Goal: Information Seeking & Learning: Learn about a topic

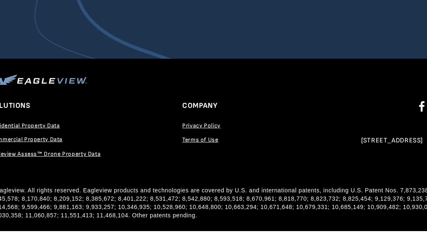
scroll to position [1577, 11]
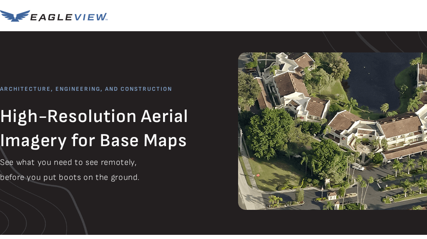
click at [37, 178] on span "before you put boots on the ground." at bounding box center [70, 178] width 140 height 10
click at [36, 172] on div "See what you need to see remotely, before you put boots on the ground." at bounding box center [120, 170] width 240 height 23
click at [35, 172] on div "See what you need to see remotely, before you put boots on the ground." at bounding box center [120, 170] width 240 height 23
click at [54, 173] on span "before you put boots on the ground." at bounding box center [70, 178] width 140 height 10
click at [54, 172] on div "See what you need to see remotely, before you put boots on the ground." at bounding box center [120, 170] width 240 height 23
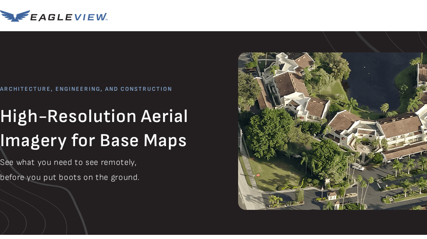
click at [47, 153] on h1 "High-Resolution Aerial Imagery for Base Maps" at bounding box center [106, 130] width 212 height 48
